Goal: Communication & Community: Answer question/provide support

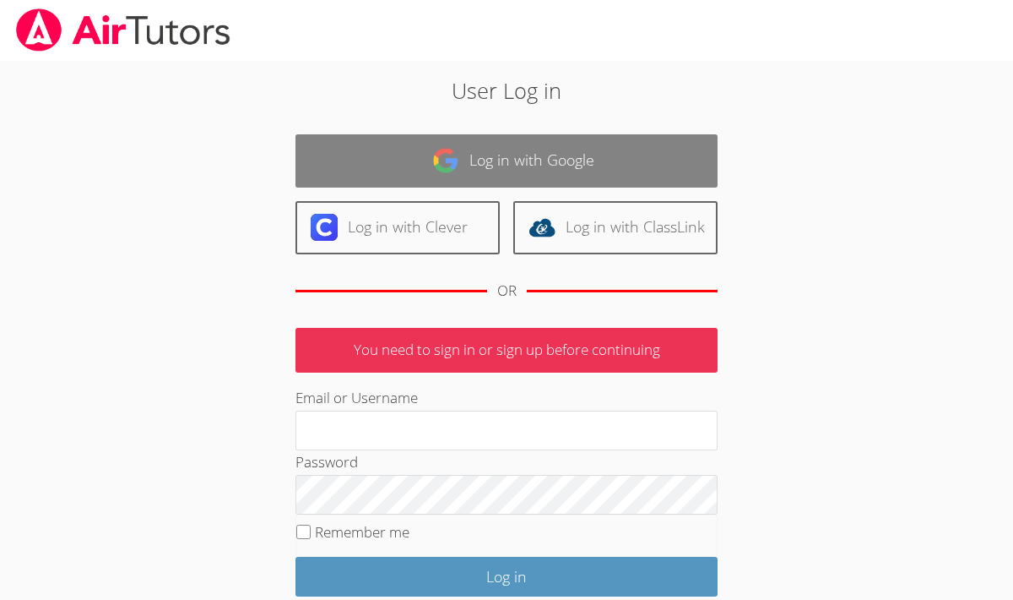
click at [567, 159] on link "Log in with Google" at bounding box center [507, 160] width 422 height 53
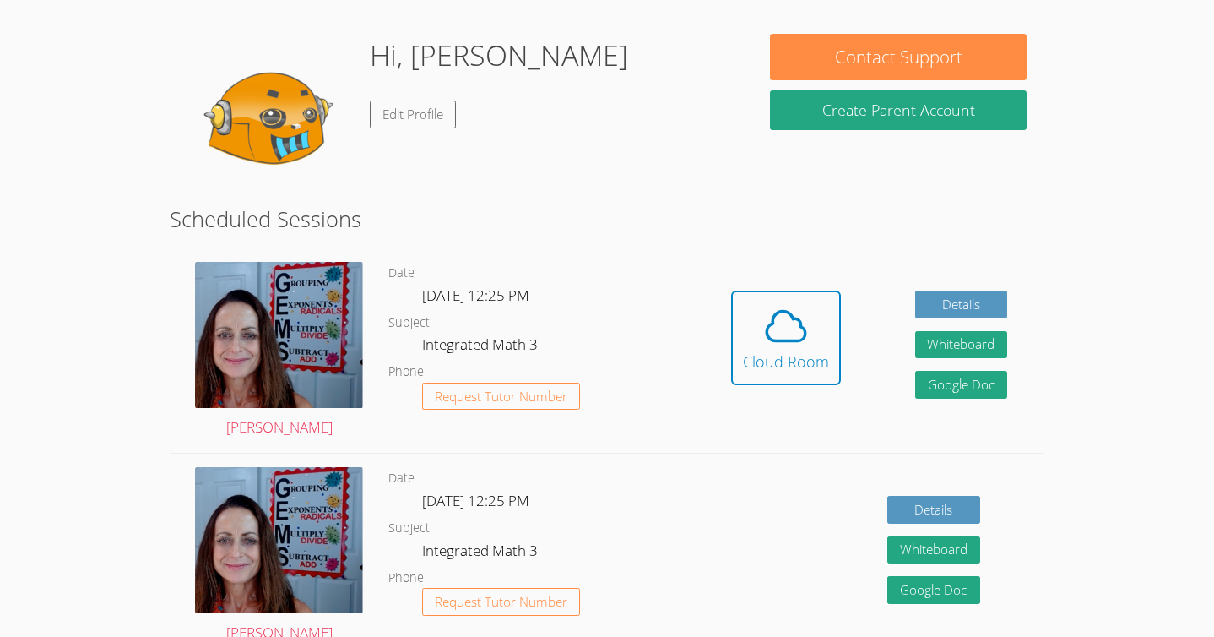
scroll to position [129, 0]
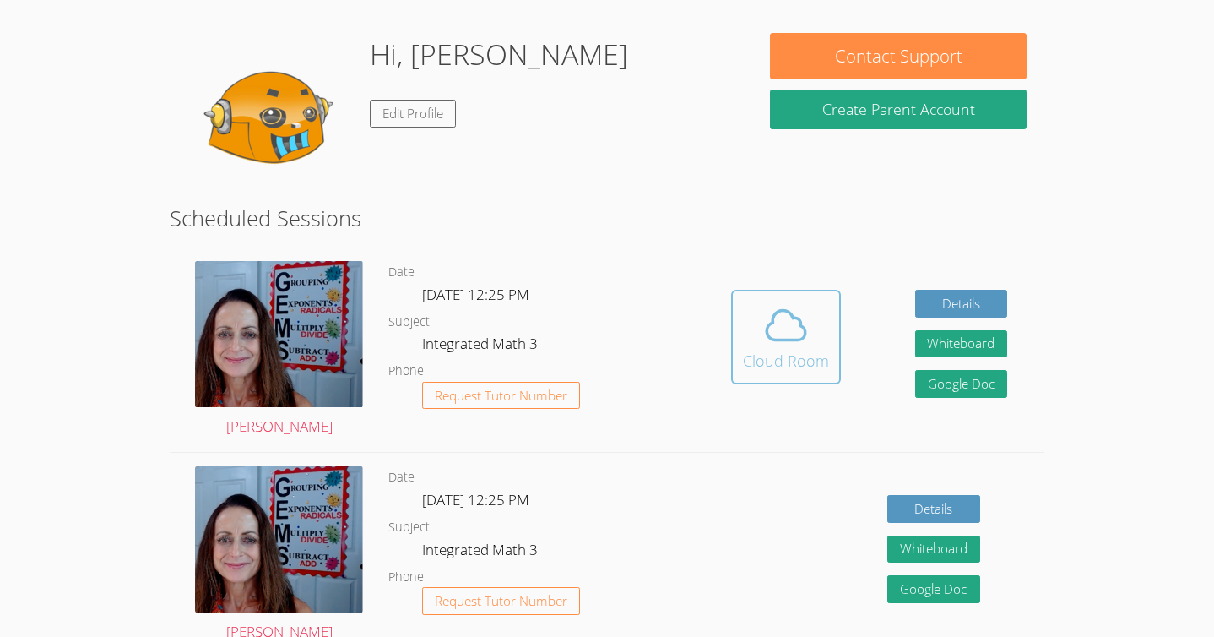
click at [784, 323] on icon at bounding box center [786, 324] width 47 height 47
click at [773, 319] on icon at bounding box center [786, 326] width 39 height 30
click at [755, 301] on span at bounding box center [786, 324] width 86 height 47
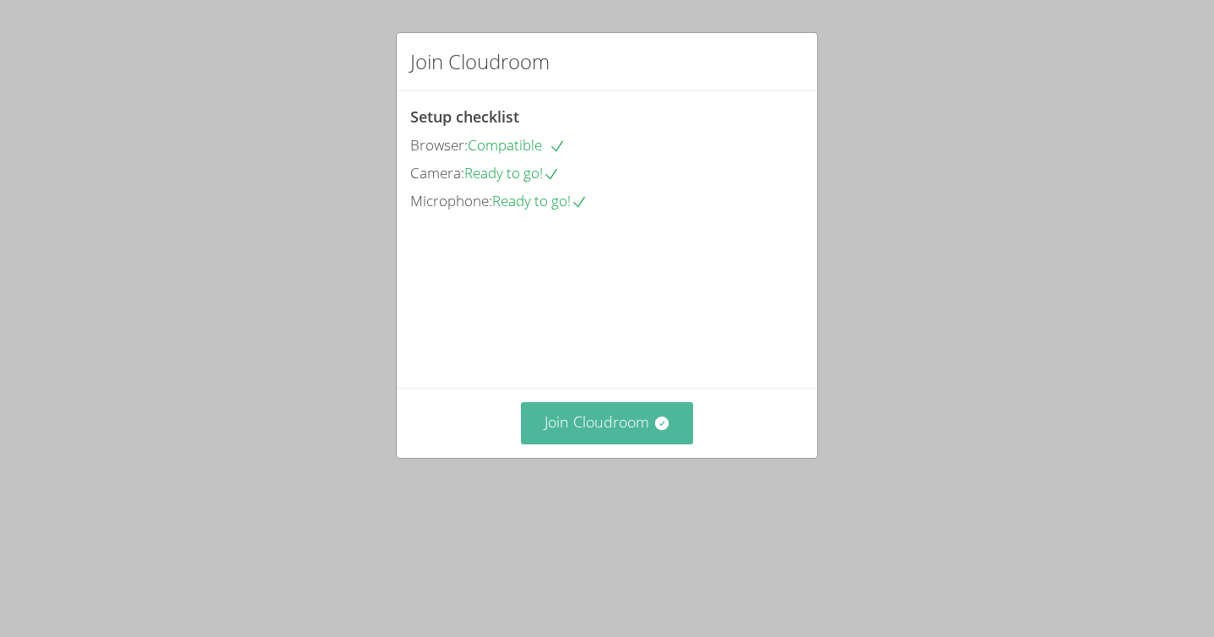
click at [597, 443] on button "Join Cloudroom" at bounding box center [607, 422] width 173 height 41
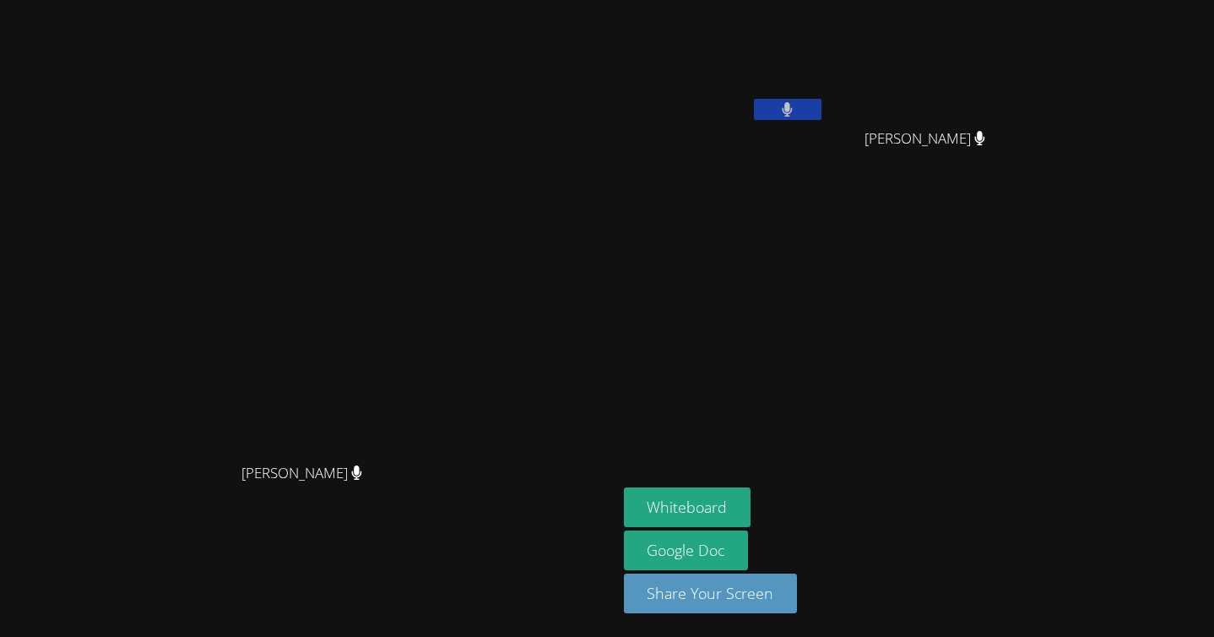
click at [825, 95] on video at bounding box center [724, 63] width 201 height 113
click at [822, 108] on button at bounding box center [788, 109] width 68 height 21
click at [752, 512] on button "Whiteboard" at bounding box center [688, 507] width 128 height 40
click at [796, 113] on icon at bounding box center [788, 109] width 18 height 14
click at [822, 113] on button at bounding box center [788, 109] width 68 height 21
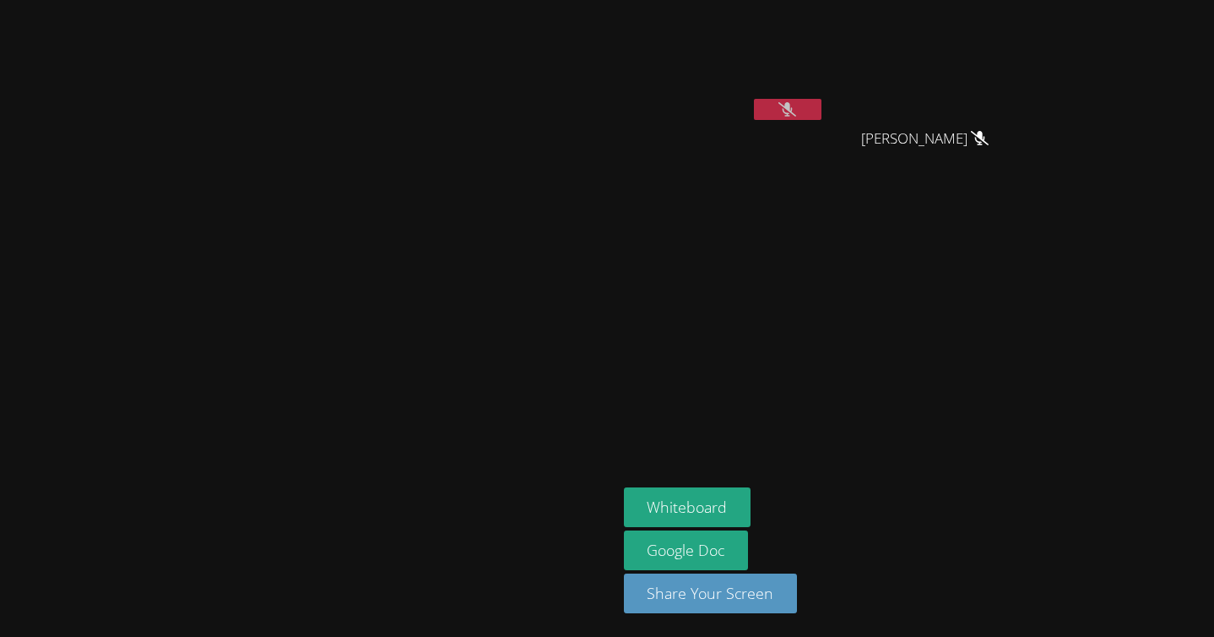
click at [796, 113] on icon at bounding box center [788, 109] width 18 height 14
click at [822, 116] on button at bounding box center [788, 109] width 68 height 21
click at [796, 116] on icon at bounding box center [788, 109] width 18 height 14
click at [822, 115] on button at bounding box center [788, 109] width 68 height 21
click at [796, 115] on icon at bounding box center [788, 109] width 18 height 14
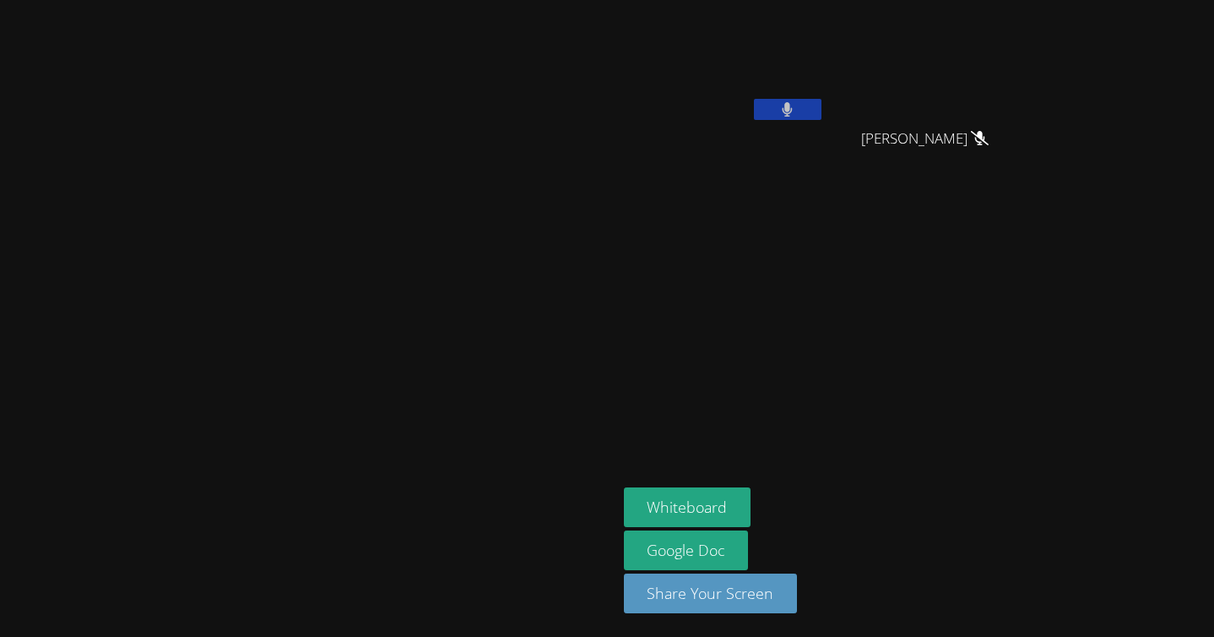
click at [822, 115] on button at bounding box center [788, 109] width 68 height 21
click at [822, 108] on button at bounding box center [788, 109] width 68 height 21
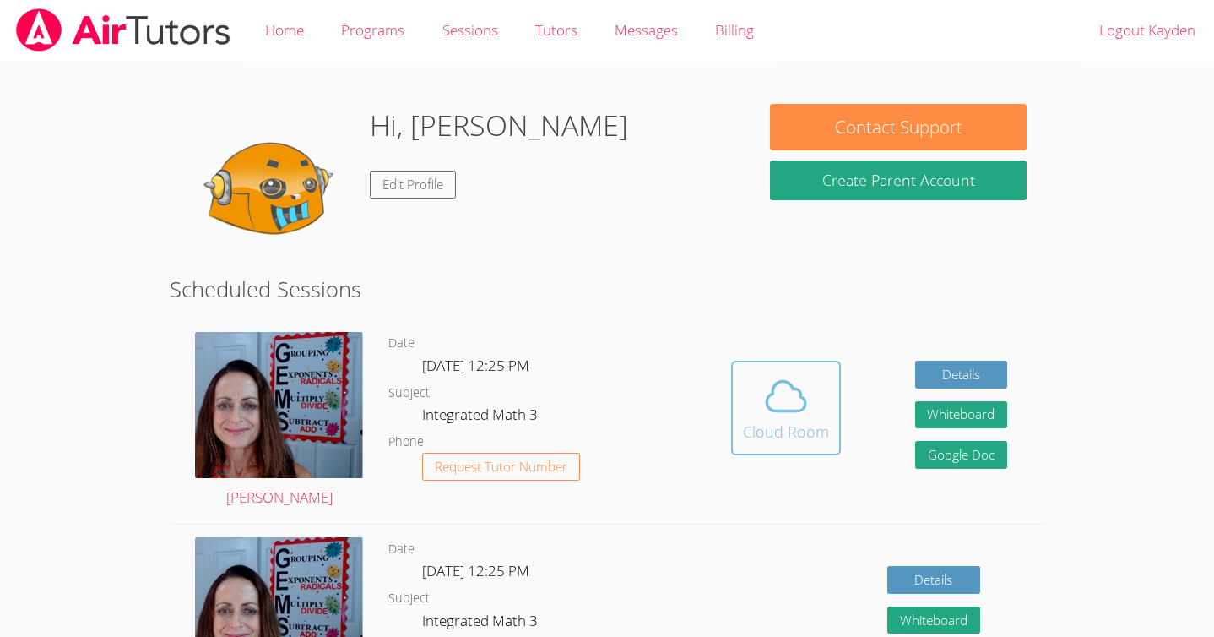
click at [782, 384] on icon at bounding box center [786, 395] width 47 height 47
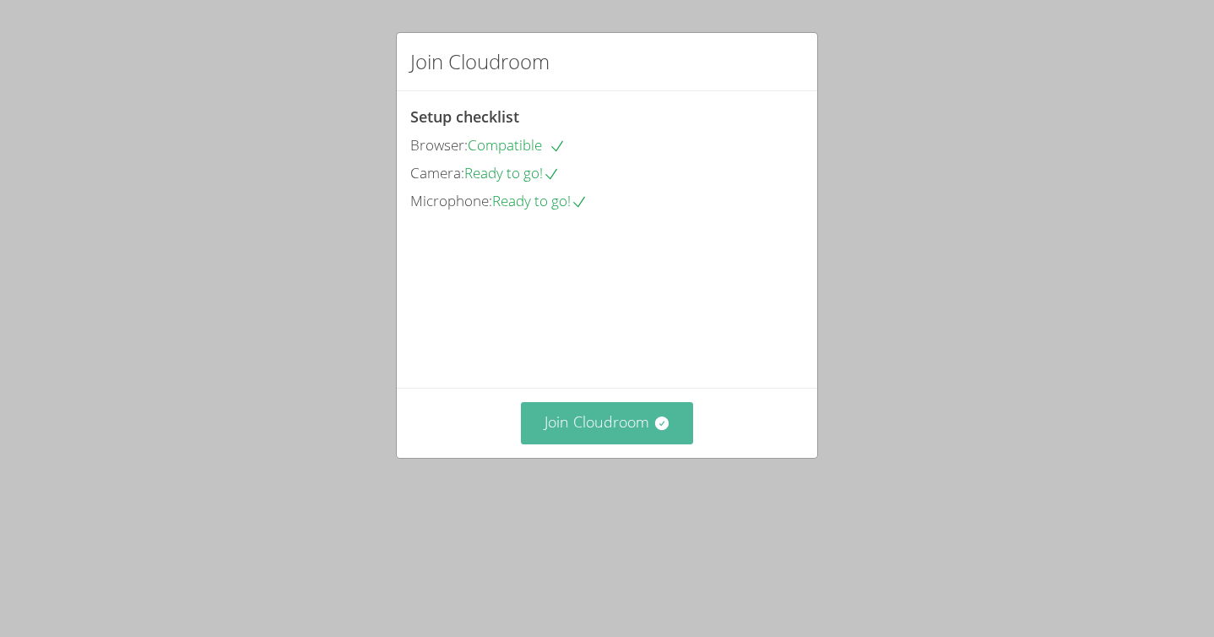
click at [616, 443] on button "Join Cloudroom" at bounding box center [607, 422] width 173 height 41
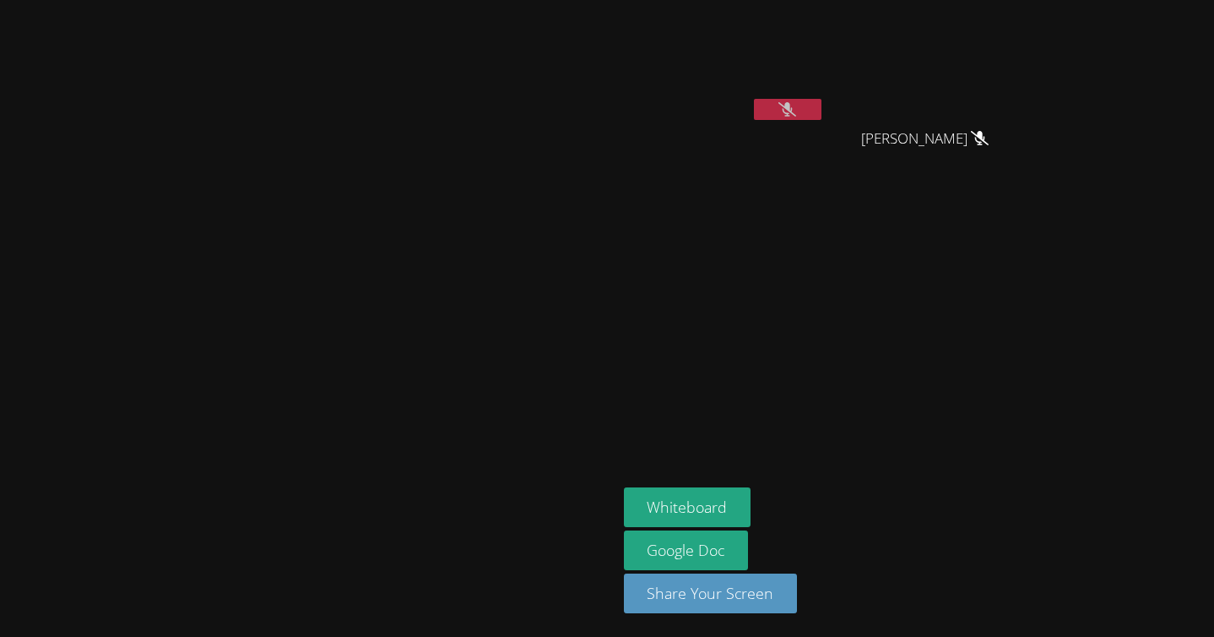
click at [822, 102] on button at bounding box center [788, 109] width 68 height 21
click at [822, 103] on button at bounding box center [788, 109] width 68 height 21
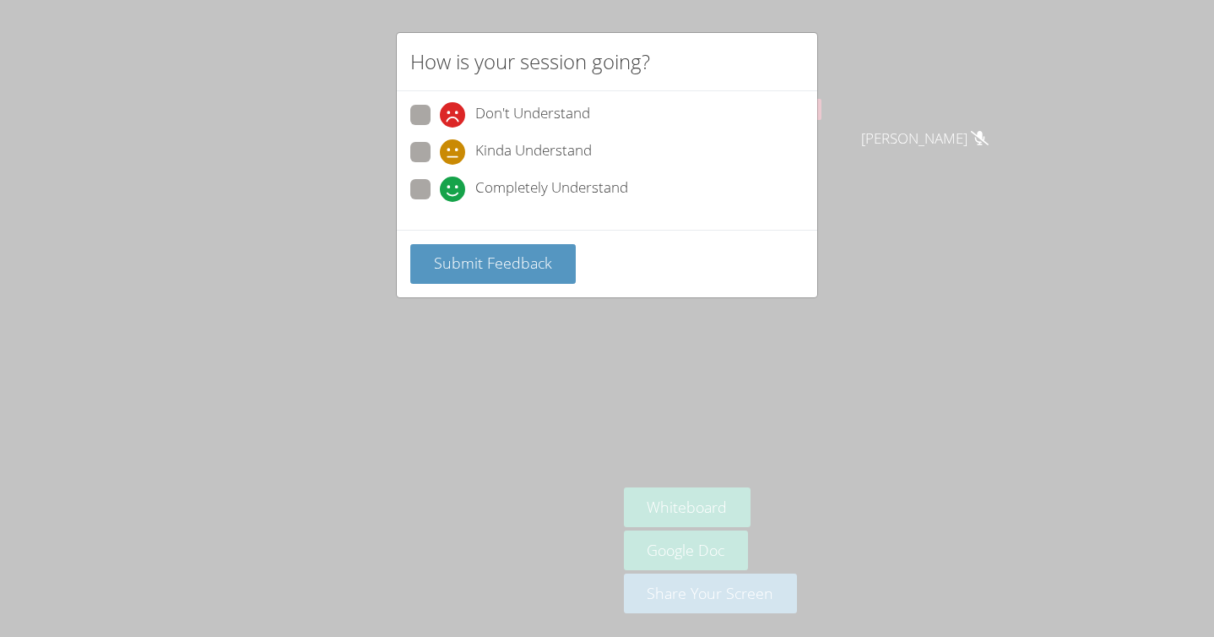
click at [440, 202] on span at bounding box center [440, 202] width 0 height 0
click at [440, 191] on input "Completely Understand" at bounding box center [447, 186] width 14 height 14
radio input "true"
click at [472, 256] on span "Submit Feedback" at bounding box center [493, 262] width 118 height 20
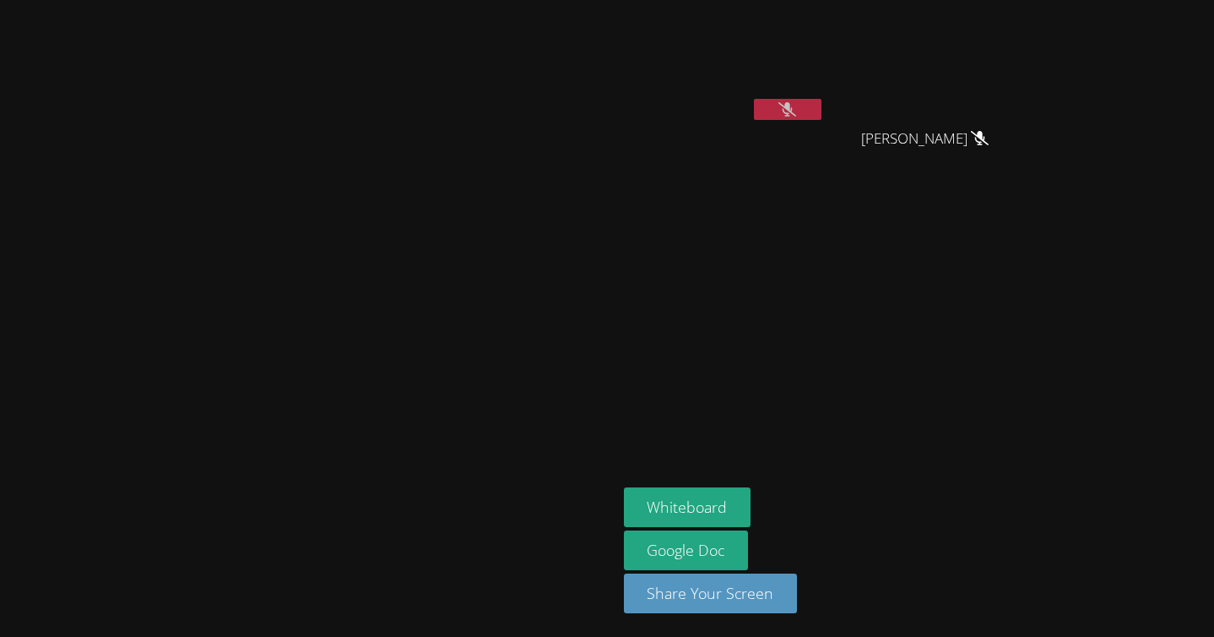
click at [350, 36] on div "[PERSON_NAME]" at bounding box center [309, 318] width 604 height 623
click at [796, 112] on icon at bounding box center [788, 109] width 18 height 14
click at [822, 112] on button at bounding box center [788, 109] width 68 height 21
click at [796, 112] on icon at bounding box center [788, 109] width 18 height 14
click at [822, 112] on button at bounding box center [788, 109] width 68 height 21
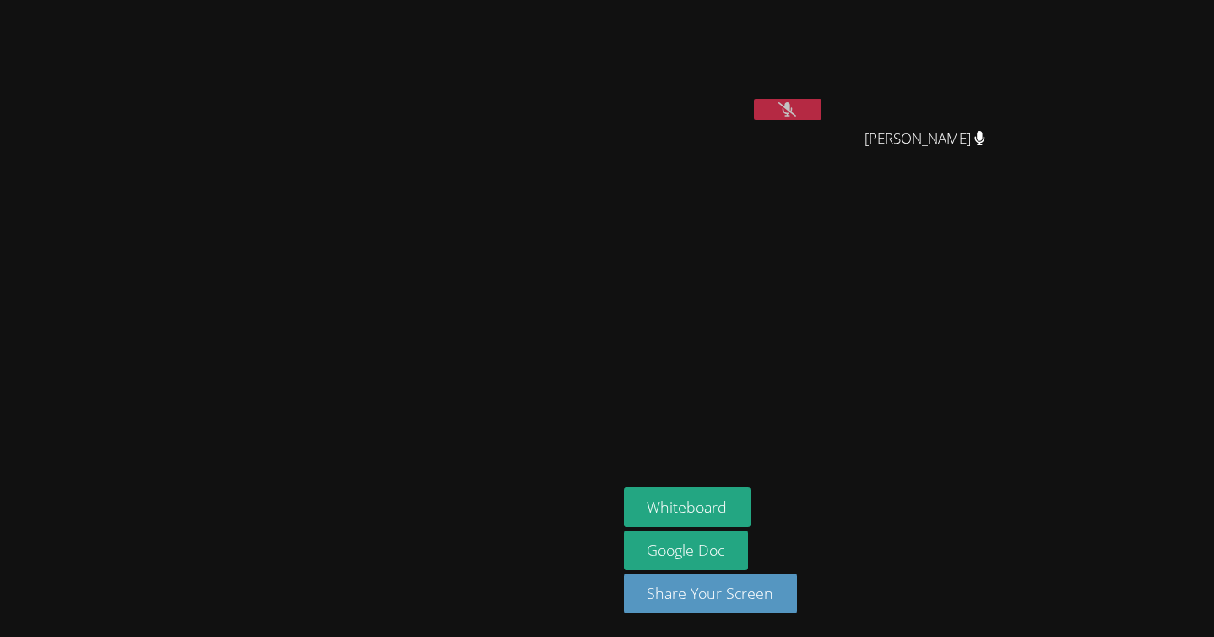
click at [796, 112] on icon at bounding box center [788, 109] width 18 height 14
click at [793, 112] on icon at bounding box center [788, 109] width 10 height 14
